Goal: Task Accomplishment & Management: Manage account settings

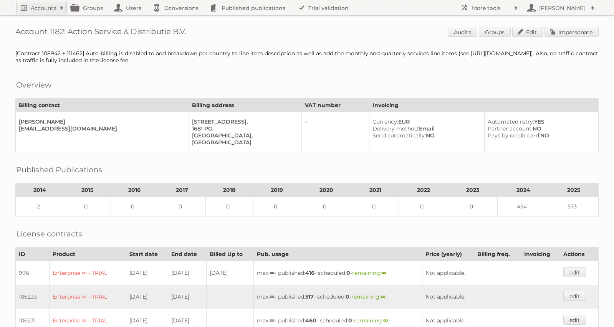
click at [48, 7] on h2 "Accounts" at bounding box center [43, 8] width 25 height 8
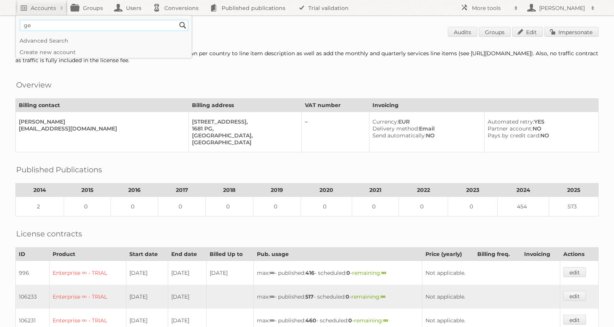
type input"] "g"
type input"] "oger"
click at [177, 20] on input "Search" at bounding box center [183, 26] width 12 height 12
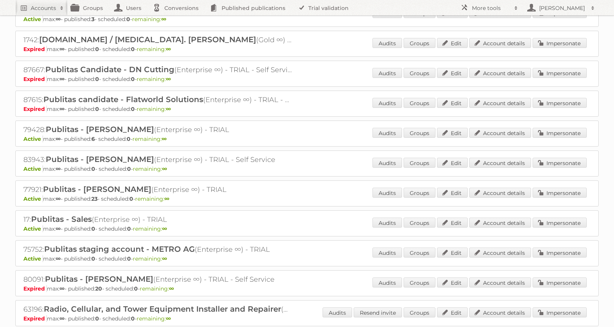
scroll to position [2670, 0]
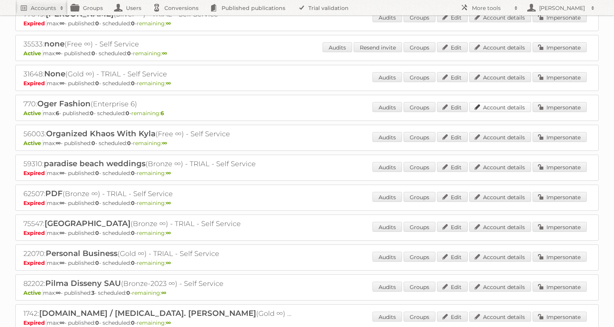
click at [495, 105] on link "Account details" at bounding box center [500, 107] width 62 height 10
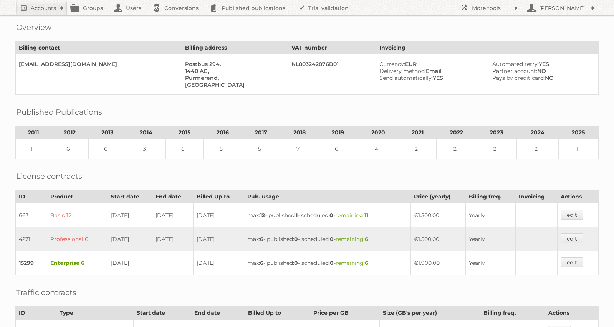
scroll to position [243, 0]
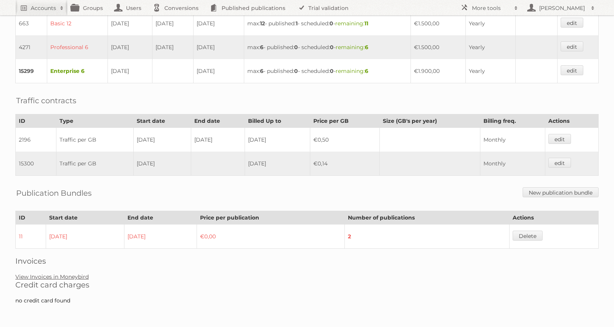
click at [61, 278] on link "View Invoices in Moneybird" at bounding box center [51, 276] width 73 height 7
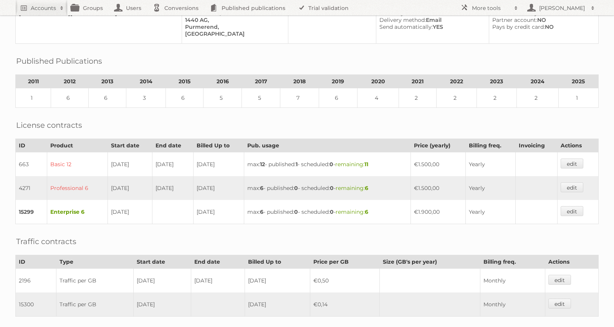
scroll to position [0, 0]
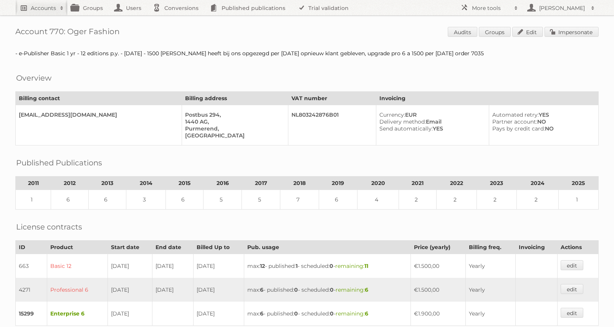
click at [47, 13] on link "Accounts" at bounding box center [41, 7] width 52 height 15
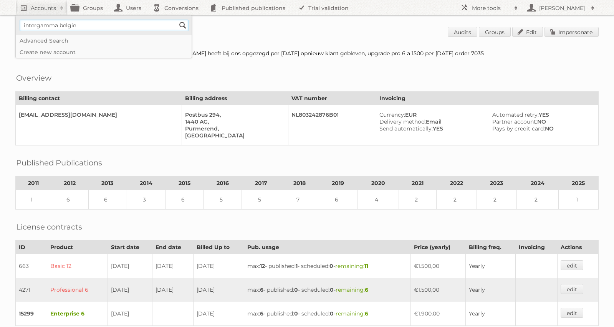
type input"] "intergamma belgie"
click at [177, 20] on input "Search" at bounding box center [183, 26] width 12 height 12
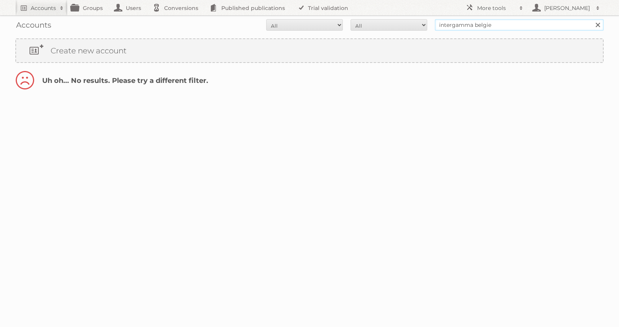
click at [490, 23] on input "intergamma belgie" at bounding box center [519, 25] width 169 height 12
type input "gamma belgie"
click at [592, 19] on input "Search" at bounding box center [598, 25] width 12 height 12
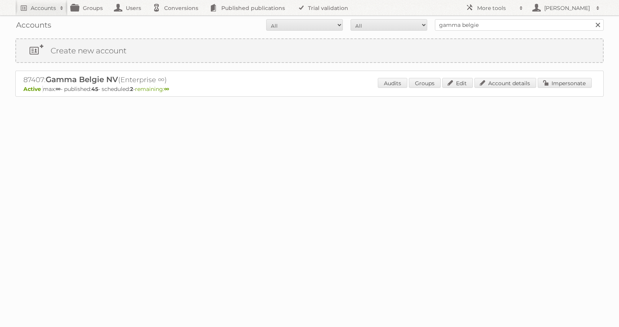
click at [495, 89] on div "Audits Groups Edit Account details Impersonate" at bounding box center [485, 84] width 214 height 12
click at [500, 86] on link "Account details" at bounding box center [506, 83] width 62 height 10
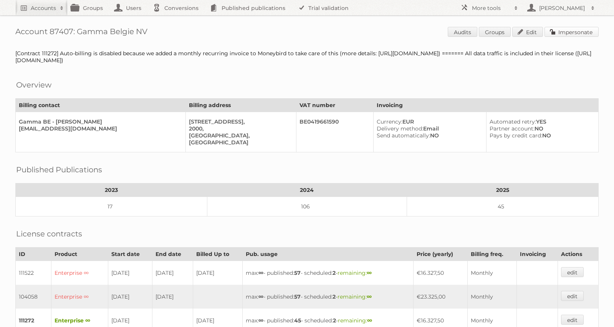
click at [564, 35] on link "Impersonate" at bounding box center [571, 32] width 54 height 10
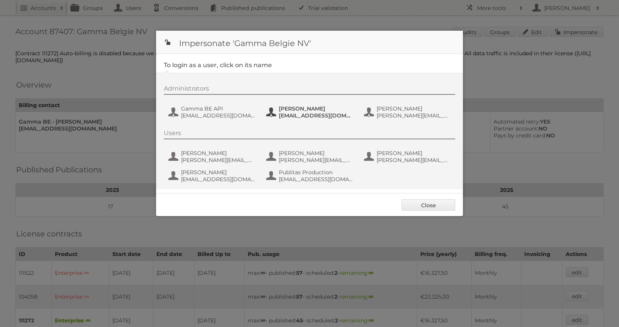
click at [315, 116] on span "t.vilyn@intergamma.be" at bounding box center [316, 115] width 74 height 7
